Goal: Navigation & Orientation: Find specific page/section

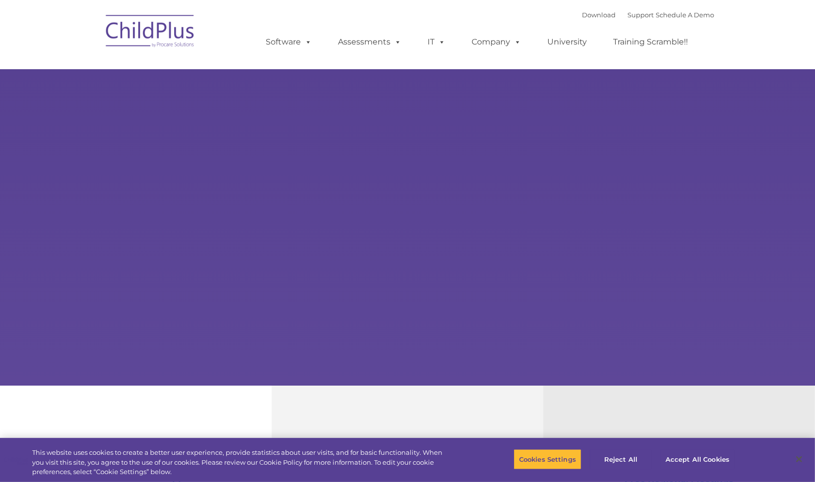
select select "MEDIUM"
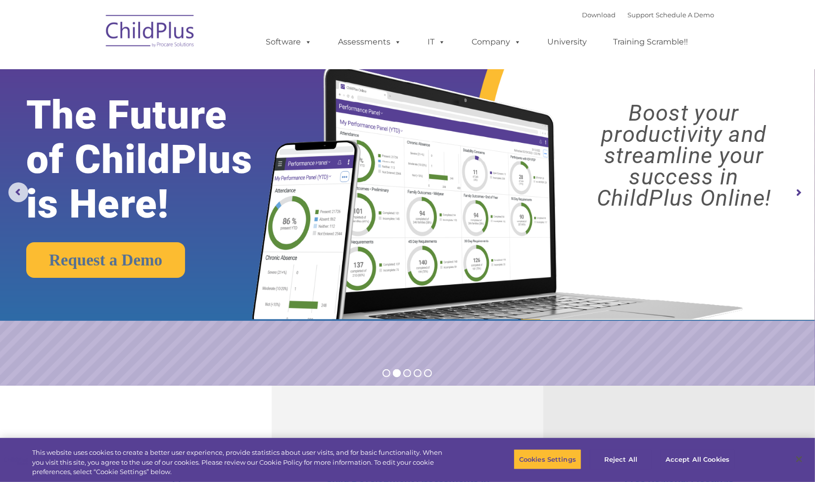
click at [155, 30] on img at bounding box center [150, 32] width 99 height 49
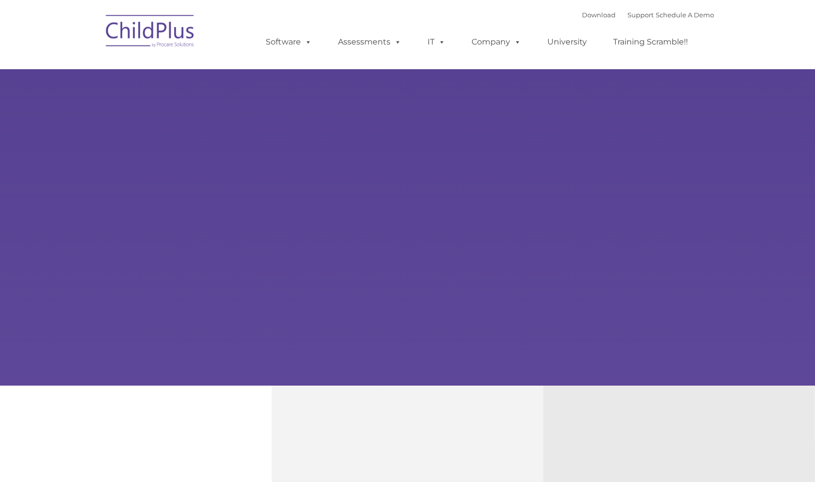
type input ""
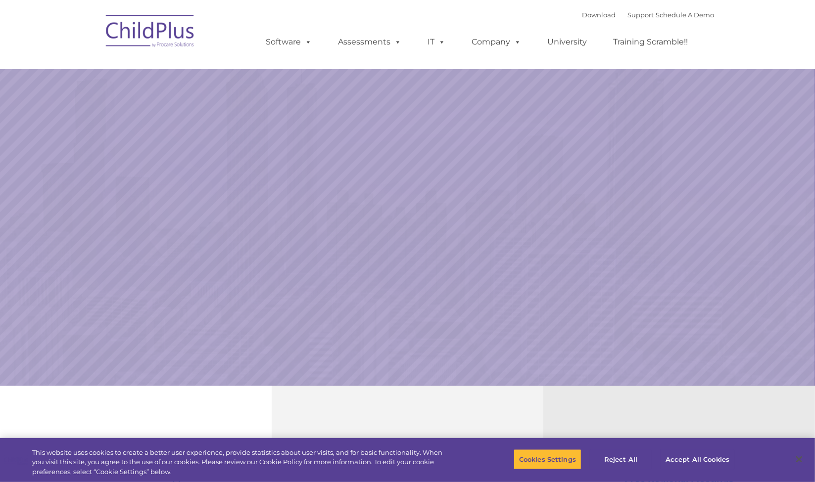
select select "MEDIUM"
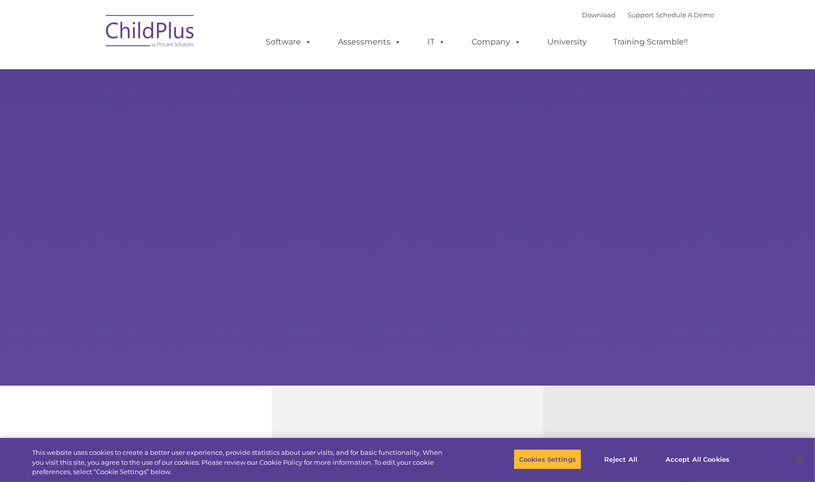
select select "MEDIUM"
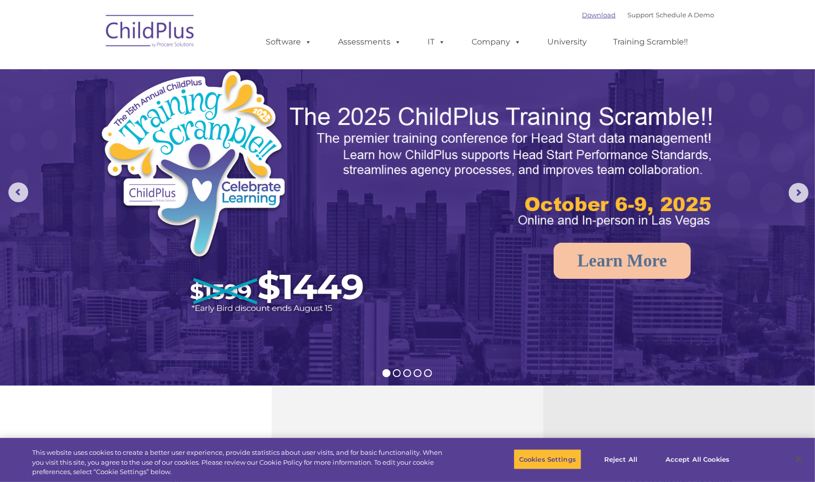
click at [582, 14] on link "Download" at bounding box center [599, 15] width 34 height 8
